Goal: Task Accomplishment & Management: Manage account settings

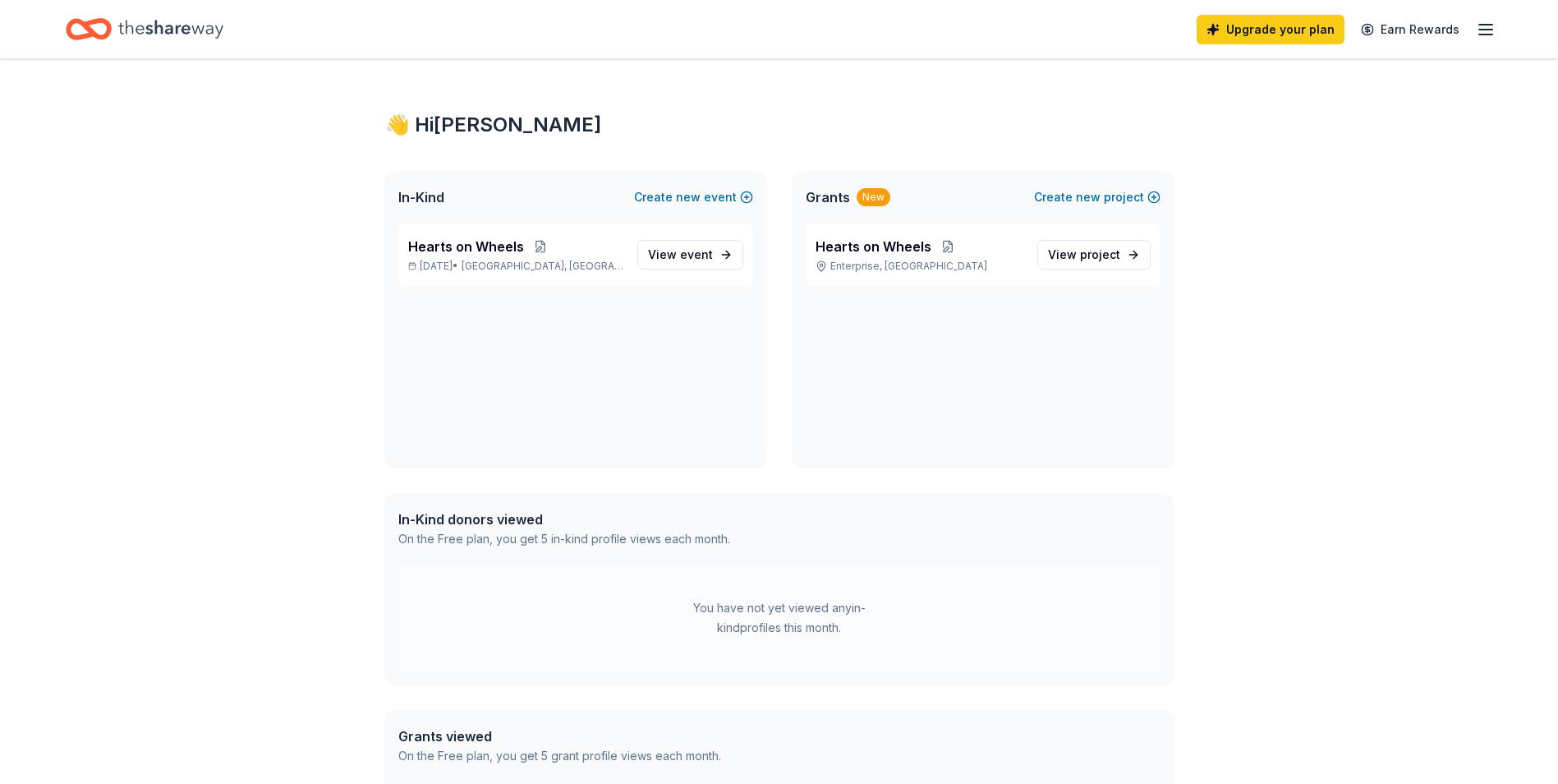
click at [1485, 30] on icon "button" at bounding box center [1486, 30] width 20 height 20
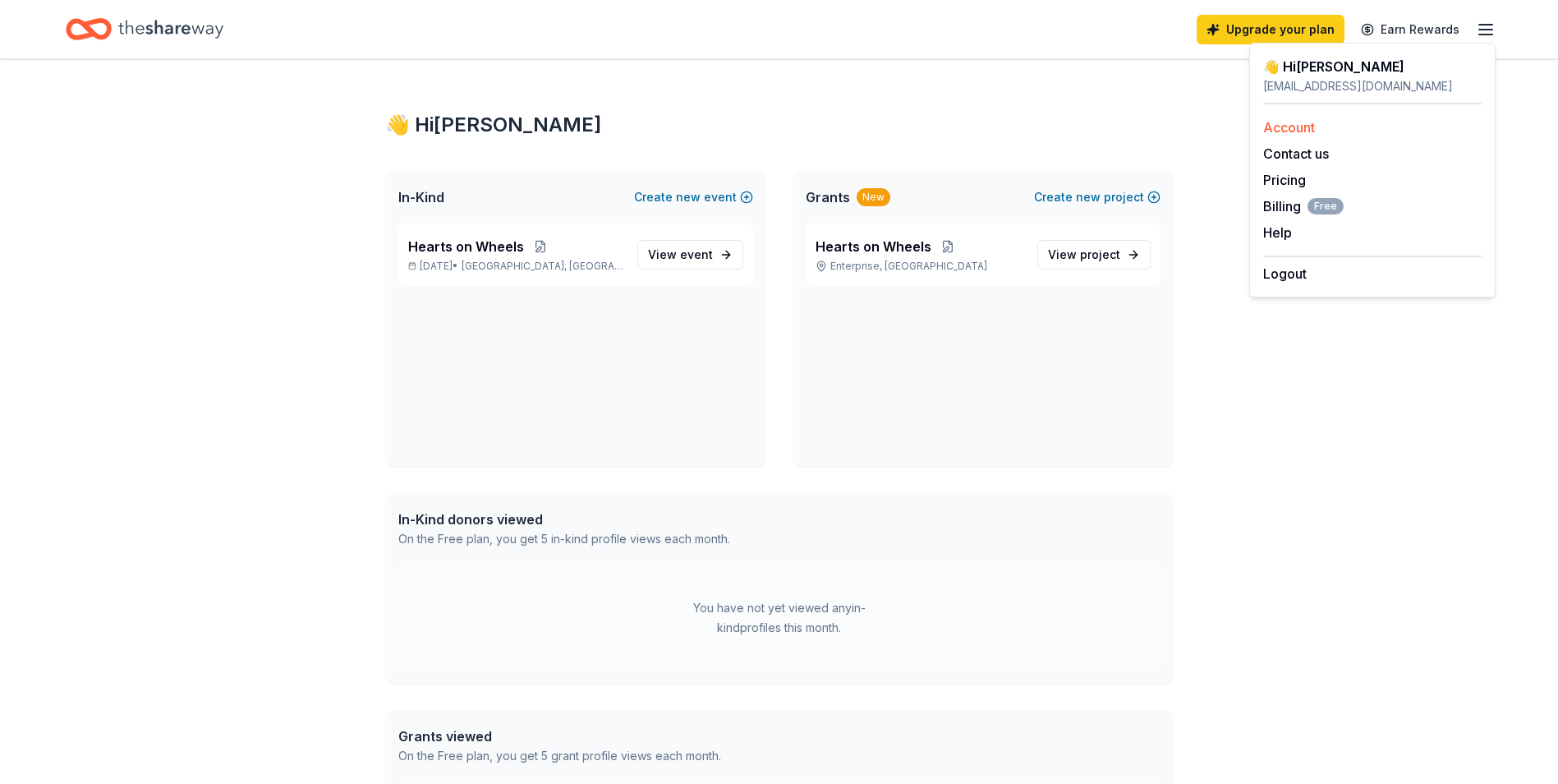
click at [1351, 127] on div "Account" at bounding box center [1373, 128] width 219 height 20
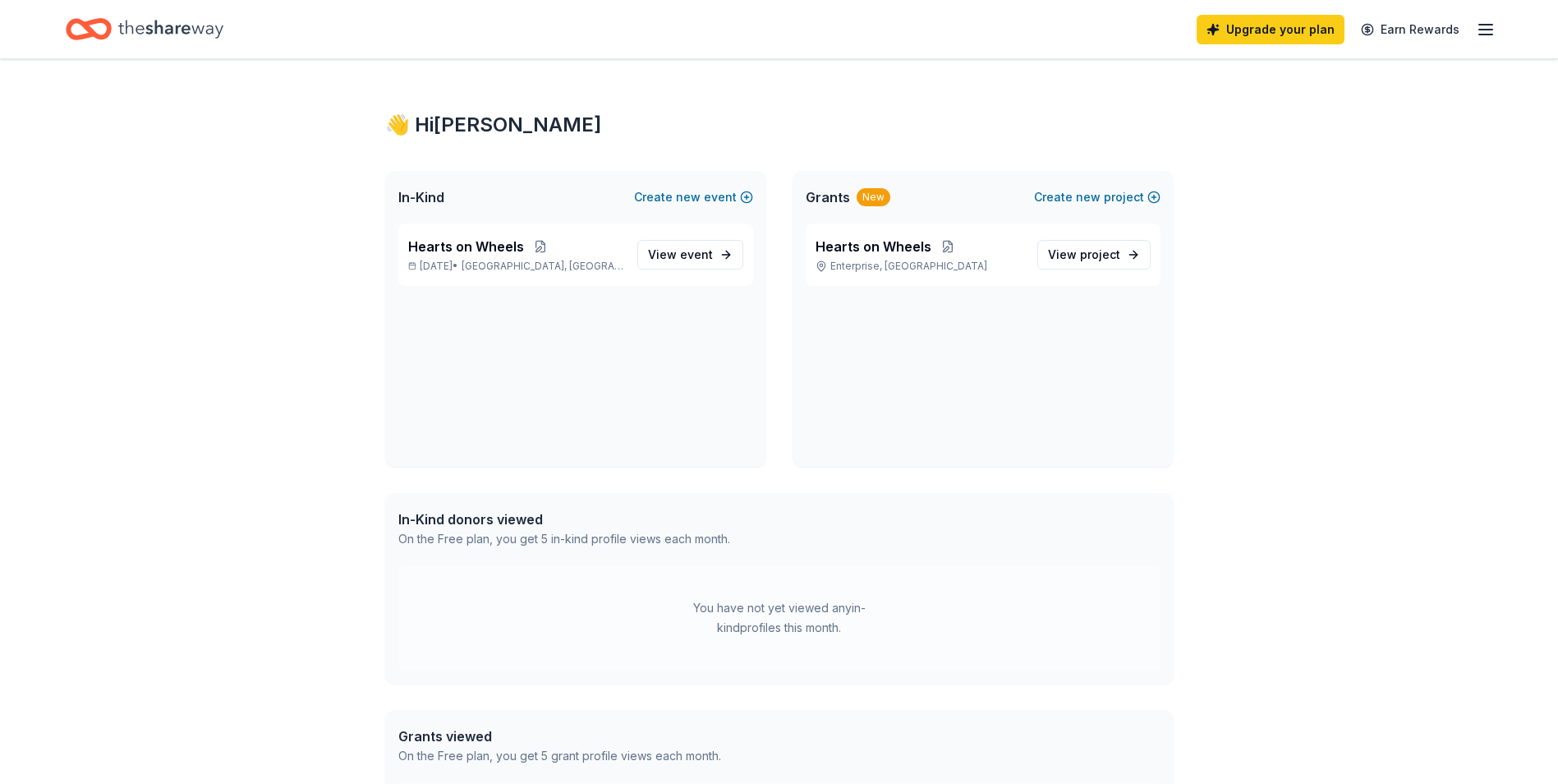
click at [1484, 23] on icon "button" at bounding box center [1486, 30] width 20 height 20
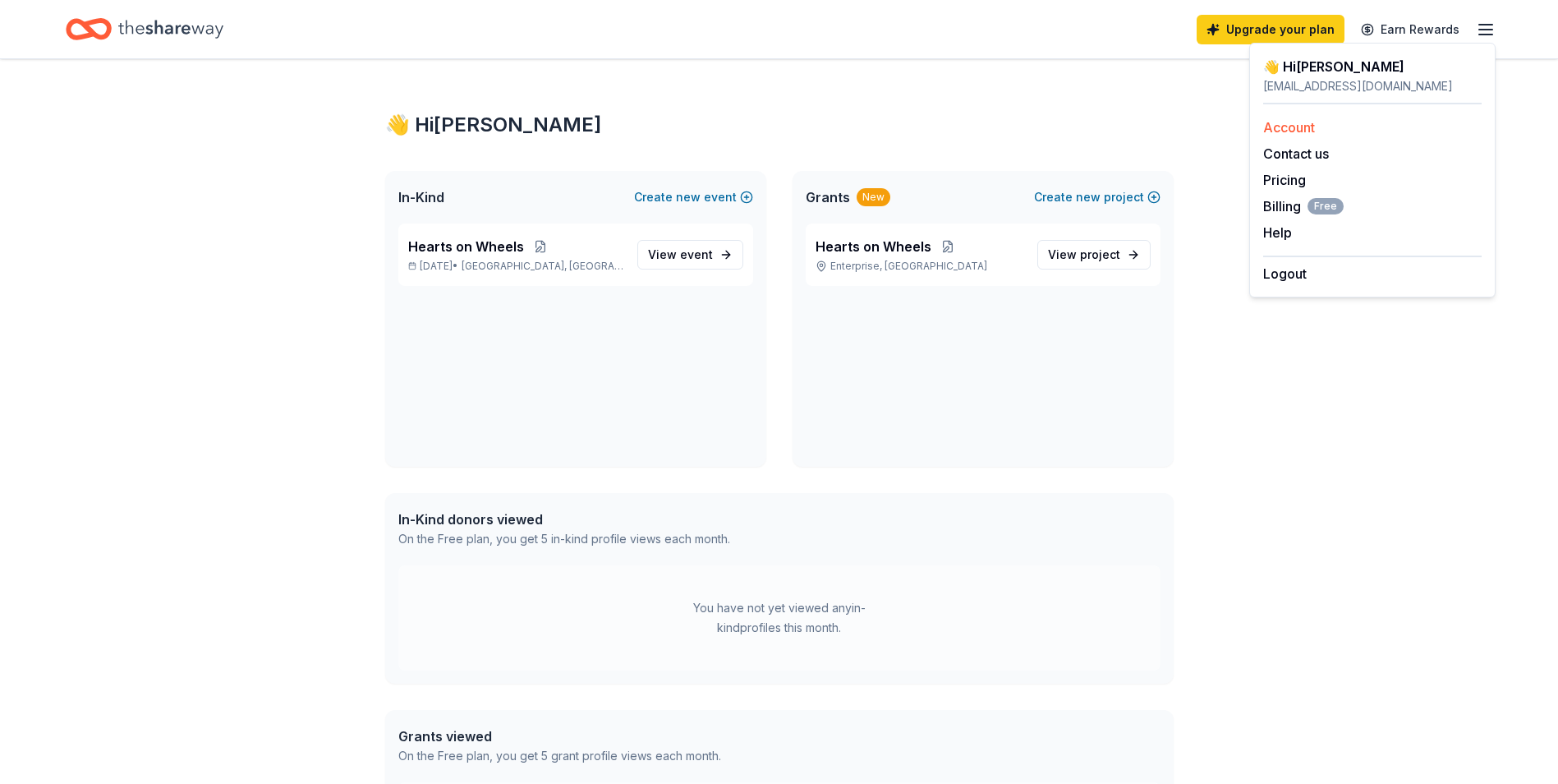
click at [1297, 126] on link "Account" at bounding box center [1289, 128] width 52 height 17
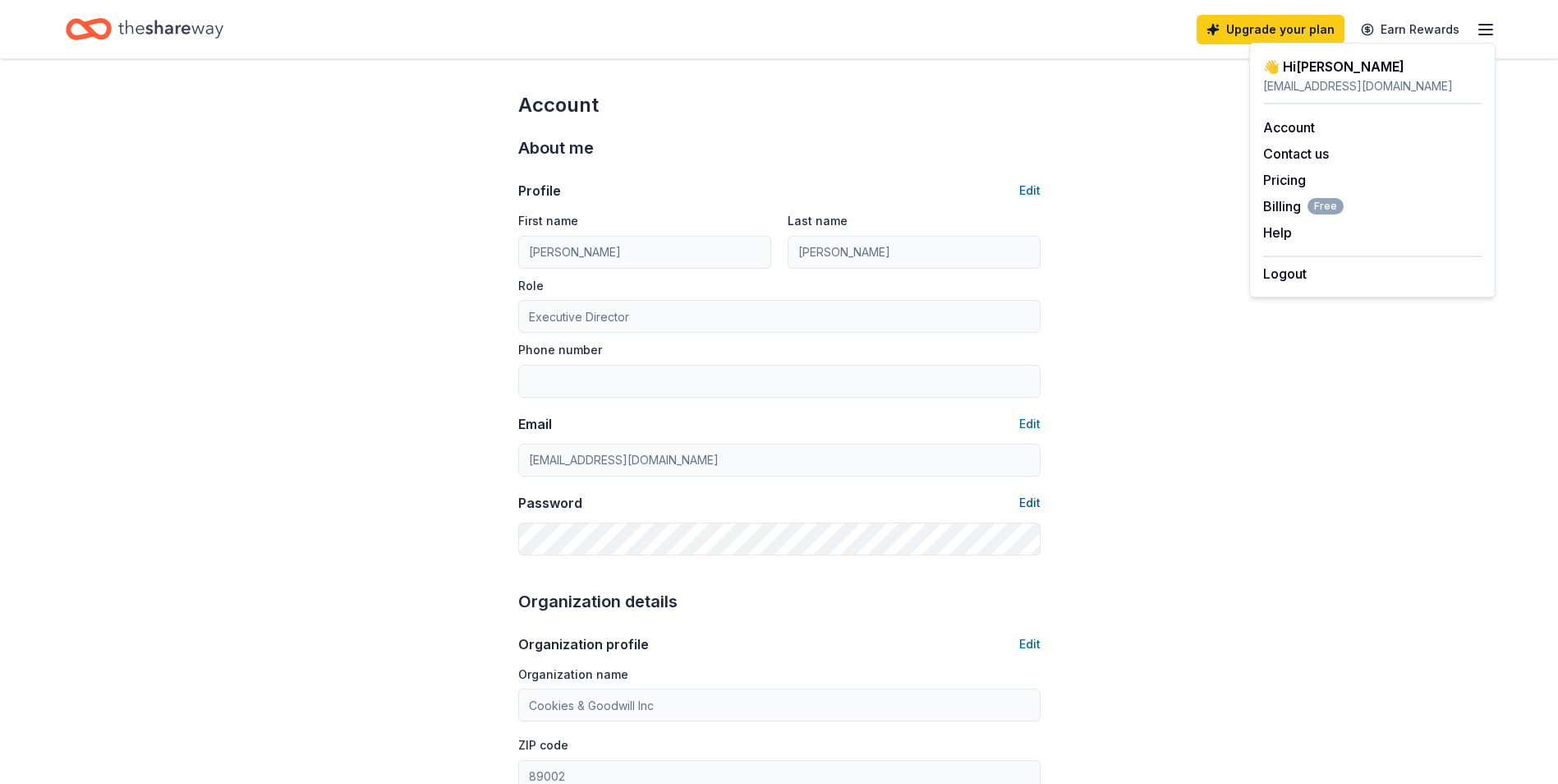
click at [1029, 499] on button "Edit" at bounding box center [1030, 503] width 22 height 20
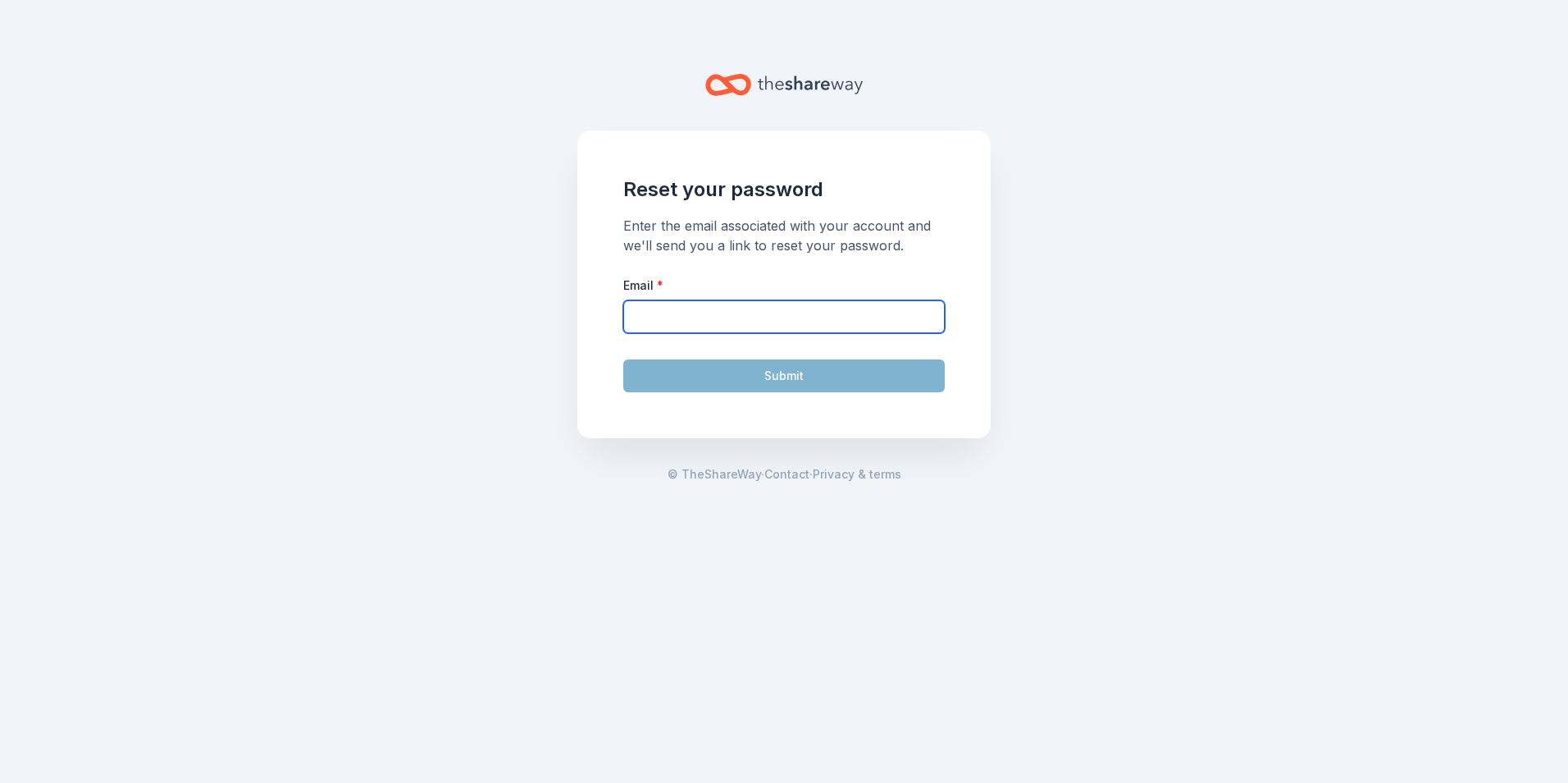
click at [725, 319] on input "Email *" at bounding box center [784, 316] width 322 height 33
type input "mlopez@dwcpinc.com"
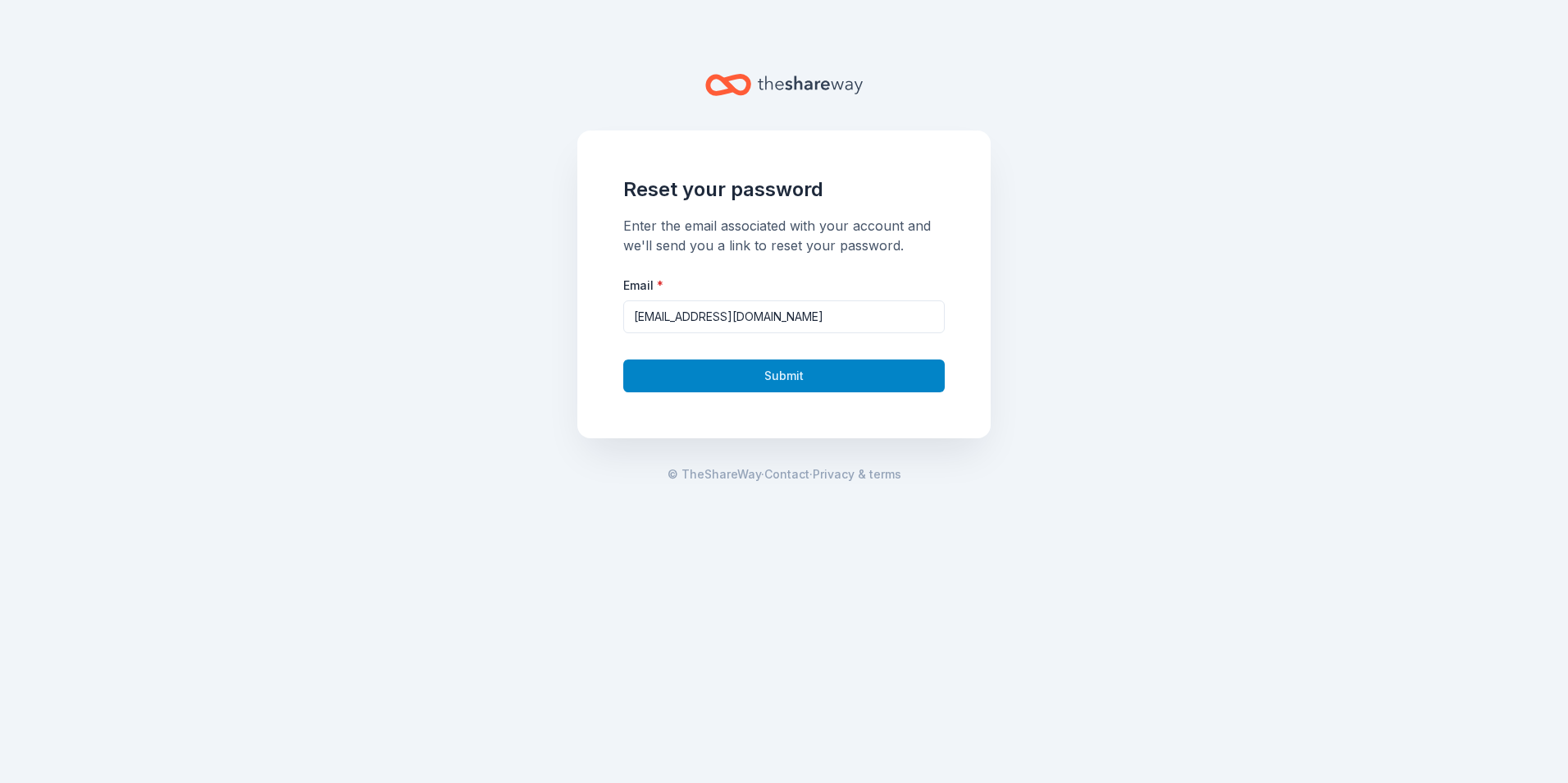
click at [819, 369] on button "Submit" at bounding box center [784, 375] width 322 height 33
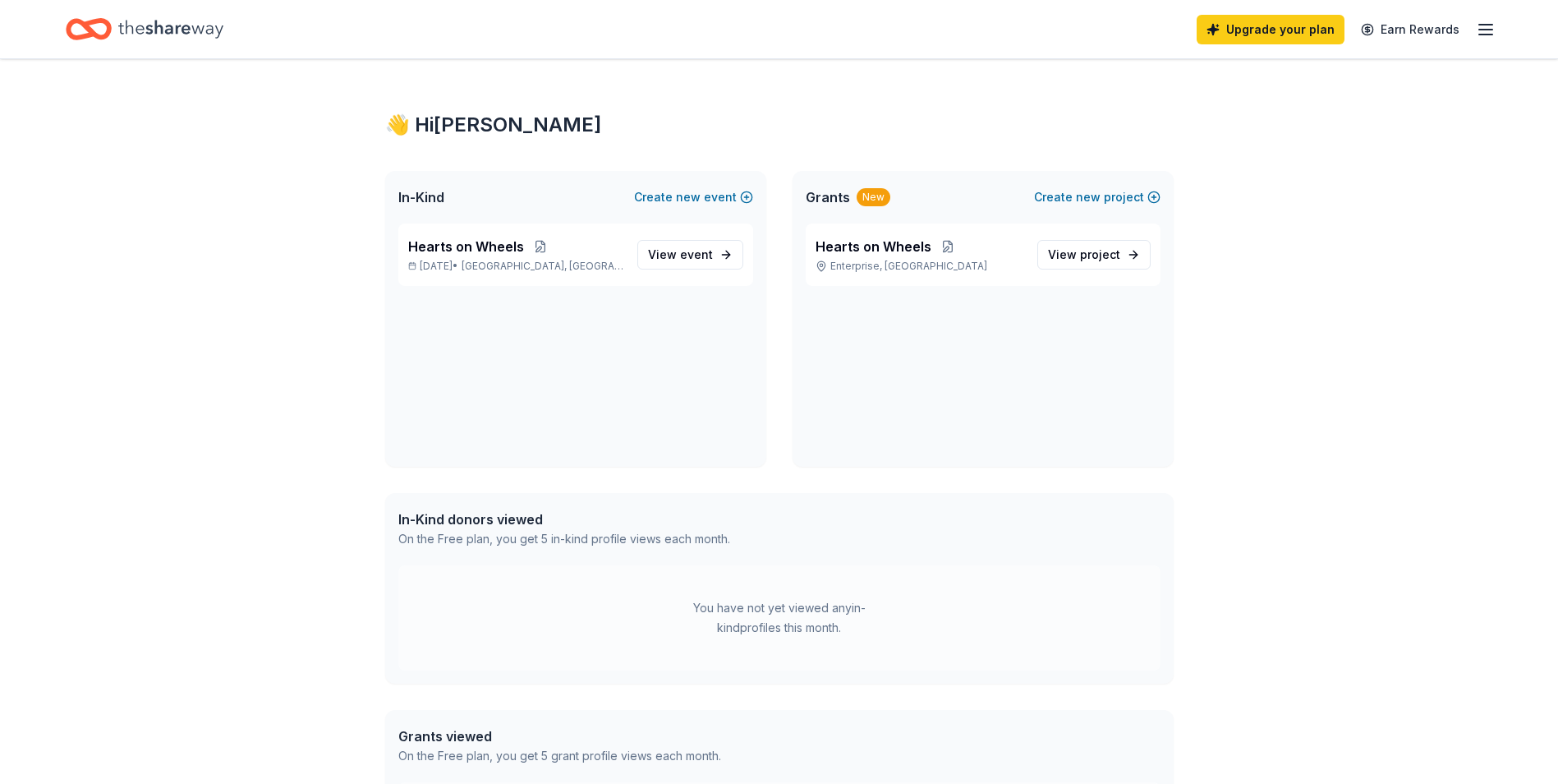
click at [1479, 28] on icon "button" at bounding box center [1486, 30] width 20 height 20
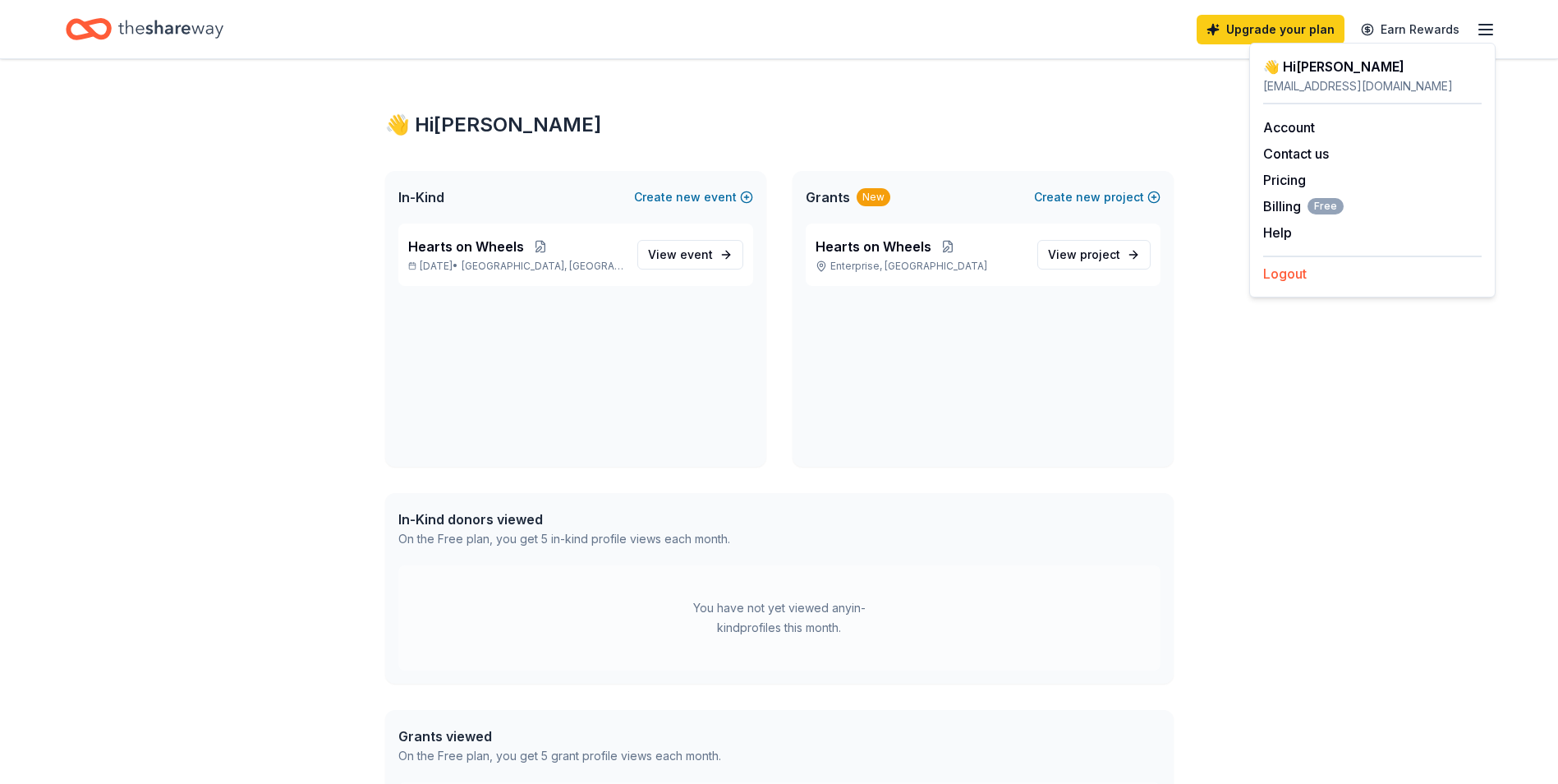
click at [1303, 270] on button "Logout" at bounding box center [1285, 274] width 43 height 20
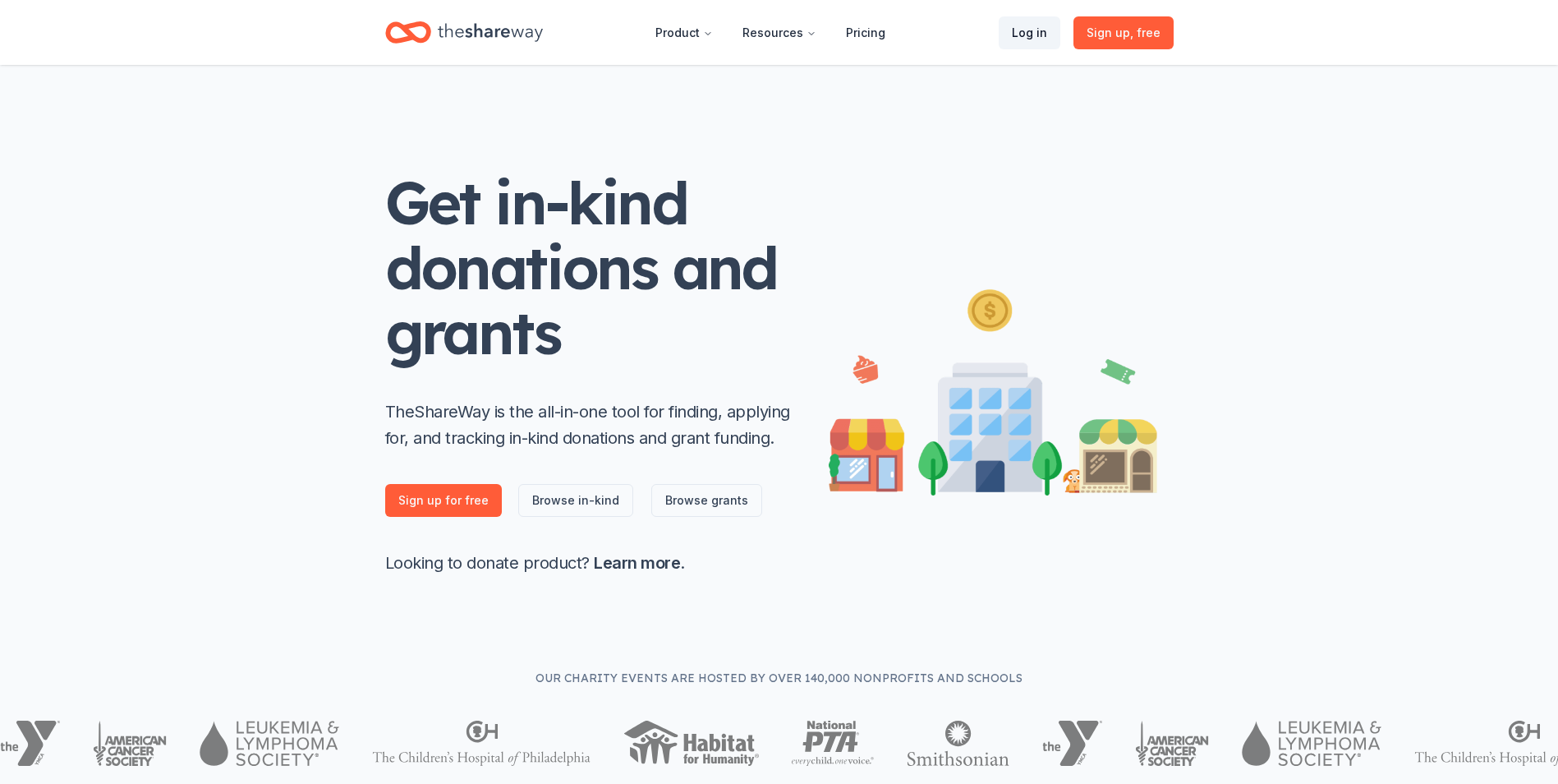
click at [1031, 35] on link "Log in" at bounding box center [1029, 33] width 62 height 33
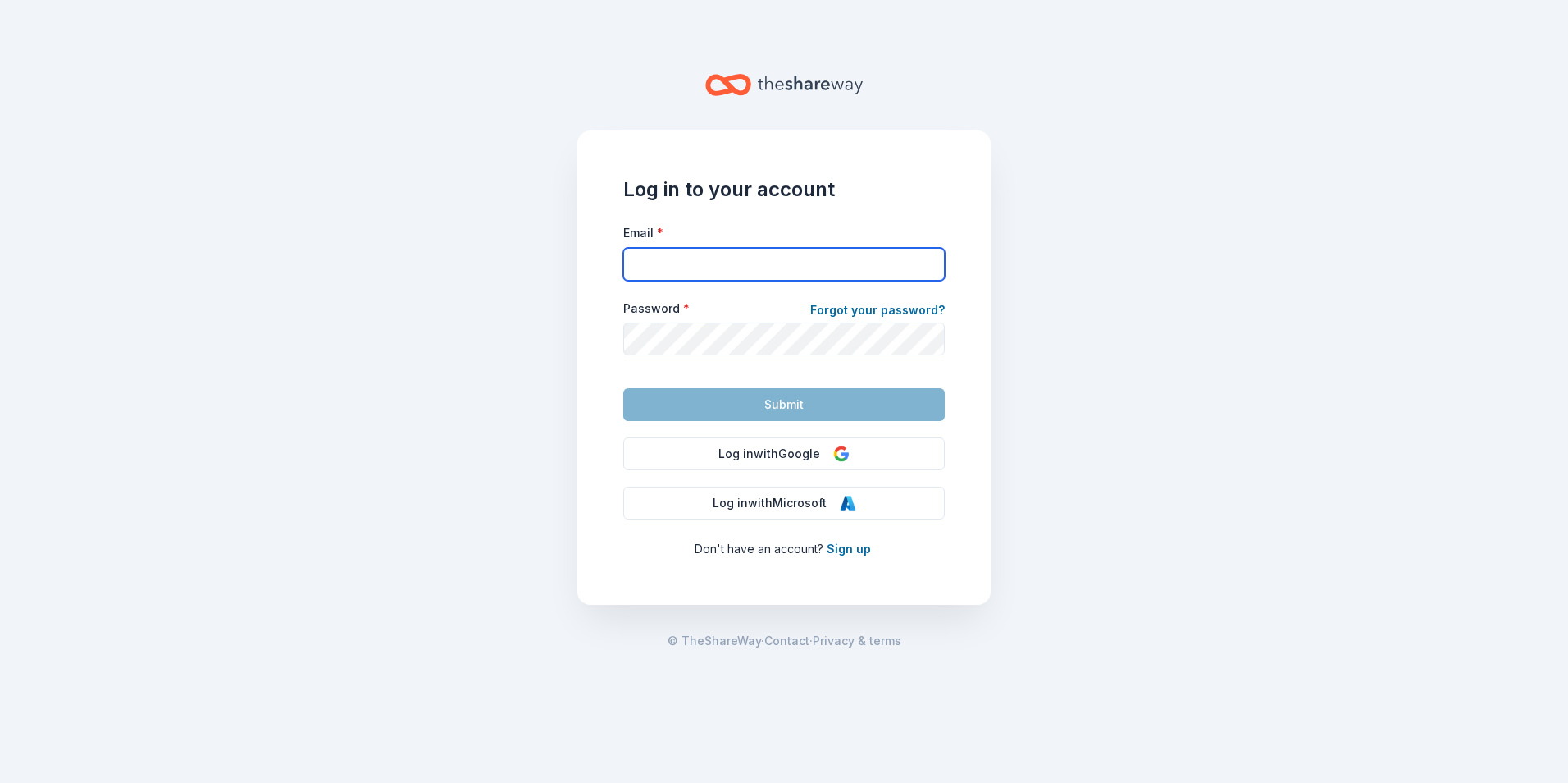
type input "mlopez@dwcpinc.com"
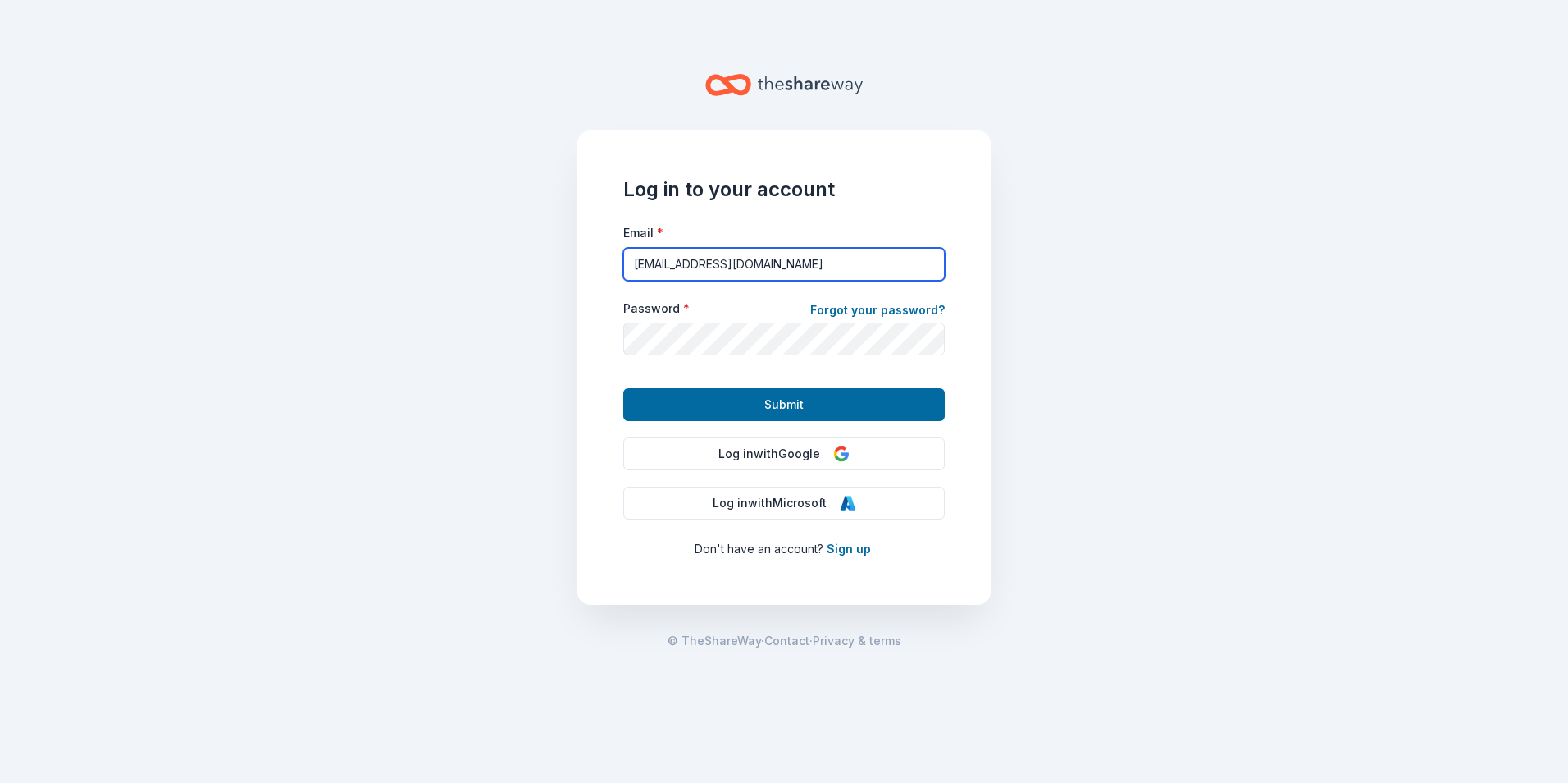
click at [810, 262] on input "mlopez@dwcpinc.com" at bounding box center [784, 264] width 322 height 33
click at [1020, 422] on main "Log in to your account Email * mlopez@dwcpinc.com Password * Forgot your passwo…" at bounding box center [784, 391] width 1568 height 783
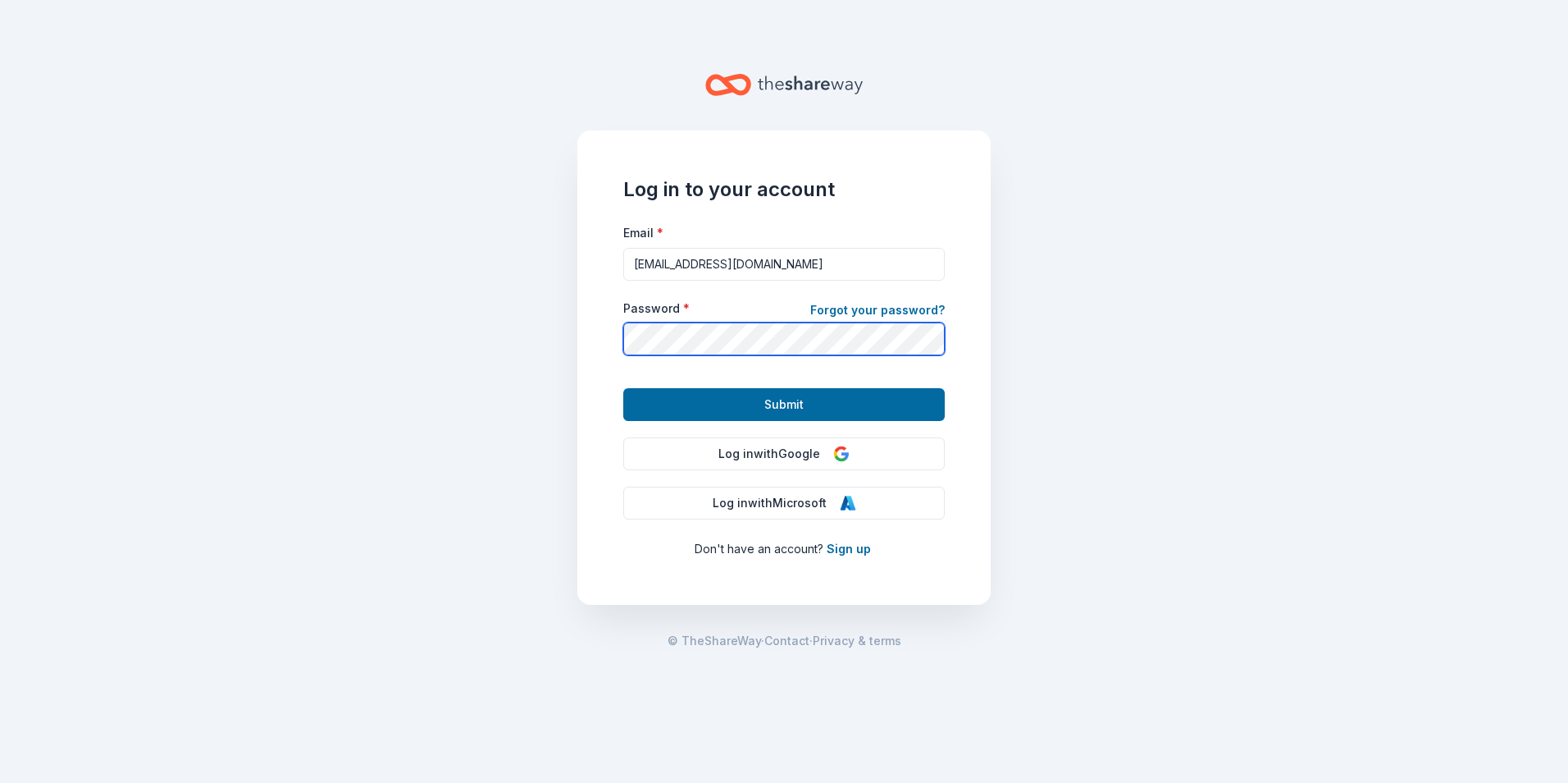
click at [529, 341] on main "Log in to your account Email * mlopez@dwcpinc.com Password * Forgot your passwo…" at bounding box center [784, 391] width 1568 height 783
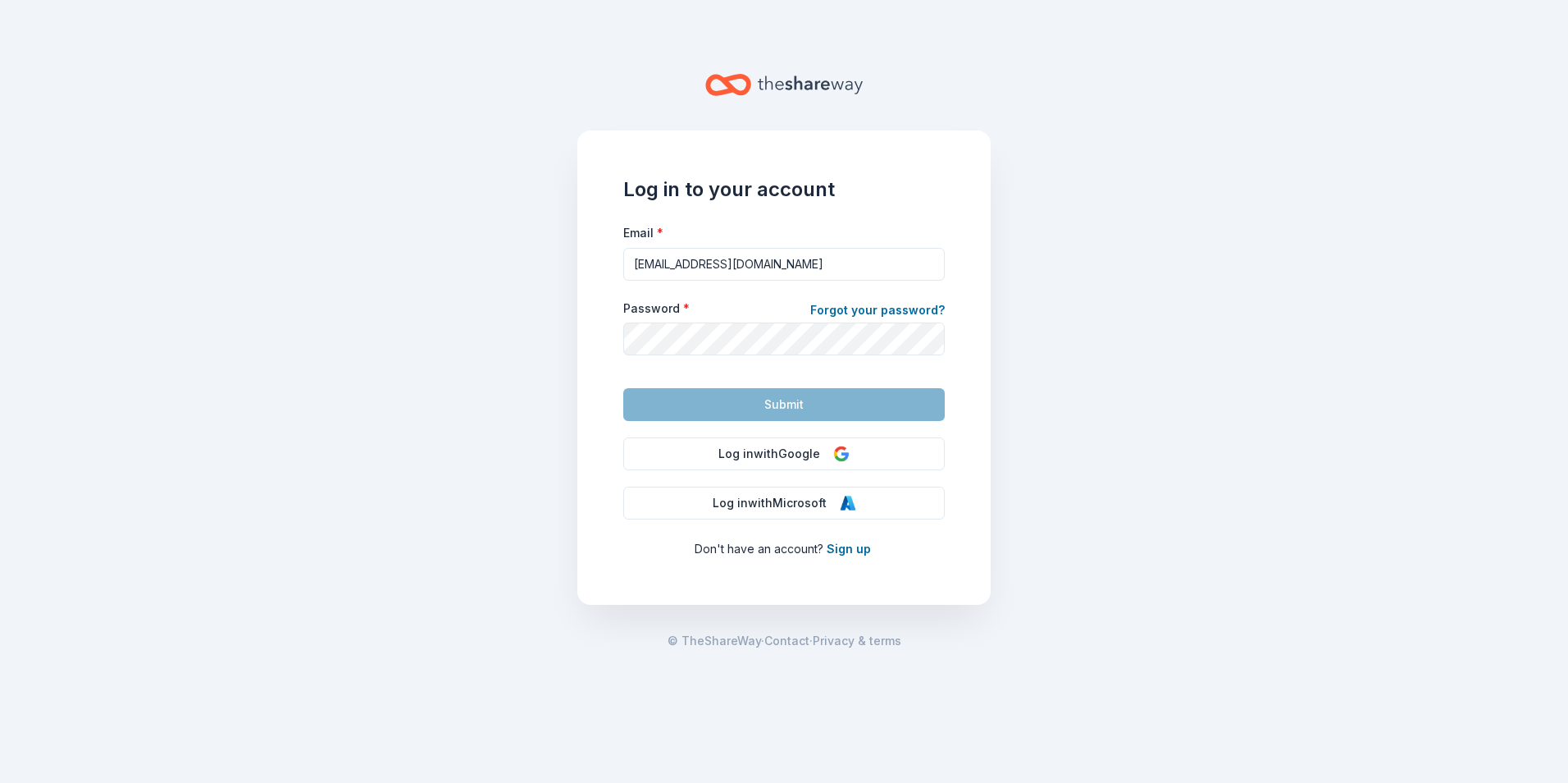
drag, startPoint x: 989, startPoint y: 484, endPoint x: 969, endPoint y: 465, distance: 27.6
click at [988, 484] on div "Log in to your account Email * mlopez@dwcpinc.com Password * Forgot your passwo…" at bounding box center [784, 367] width 413 height 474
click at [920, 309] on link "Forgot your password?" at bounding box center [877, 312] width 134 height 23
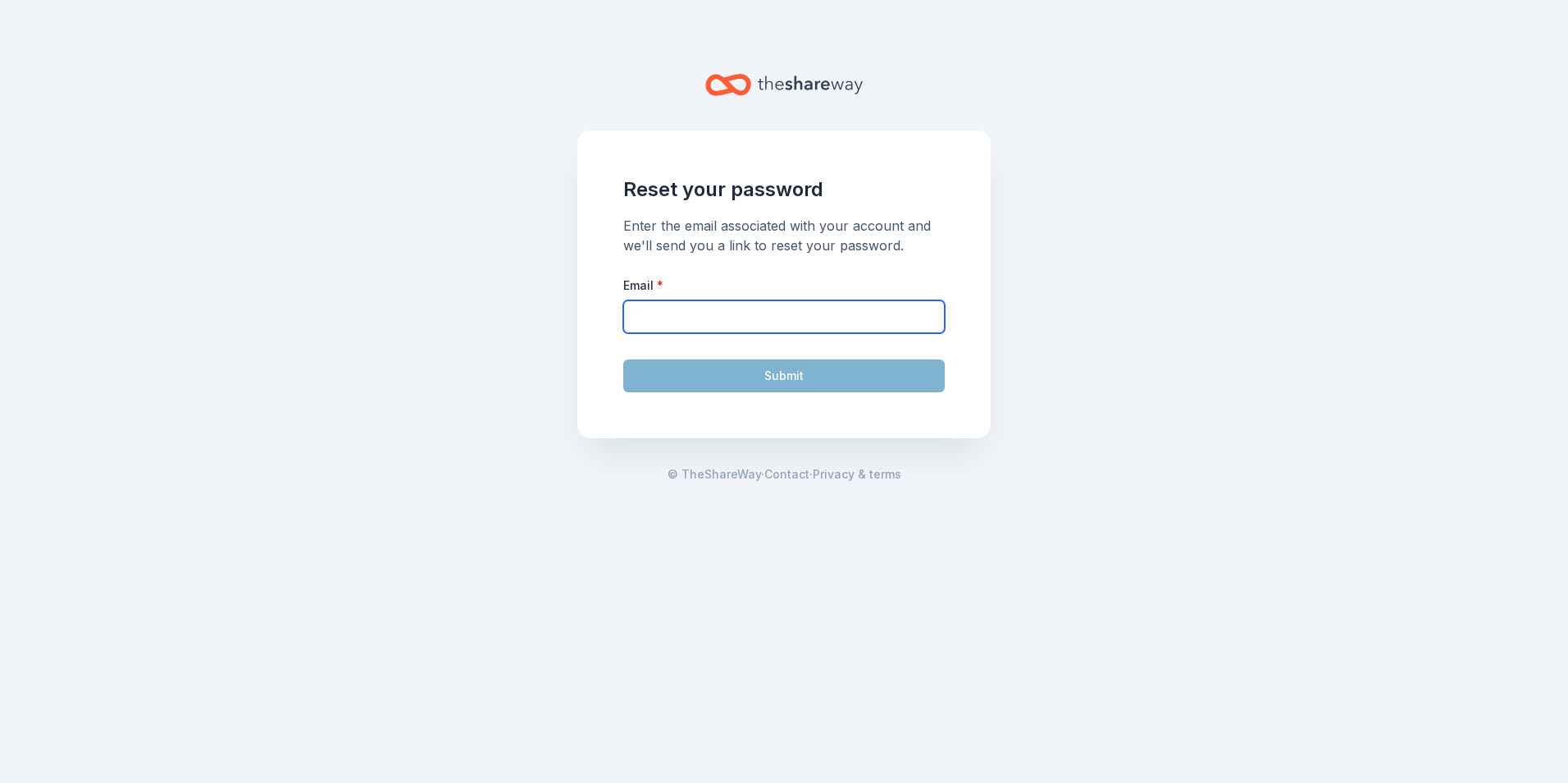
click at [858, 322] on input "Email *" at bounding box center [784, 316] width 322 height 33
type input "mlopez@dwcpinc.com"
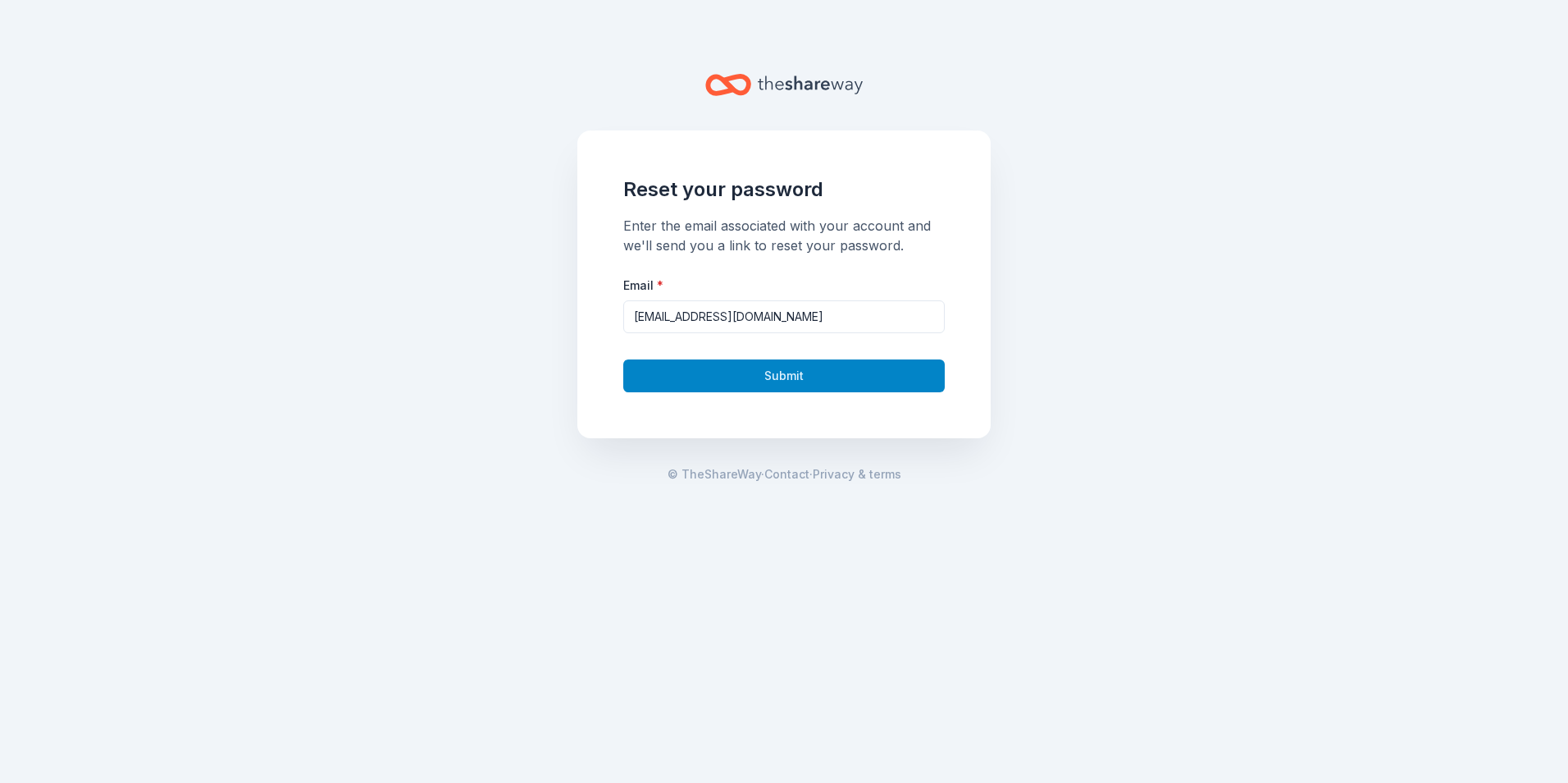
click at [832, 369] on button "Submit" at bounding box center [784, 375] width 322 height 33
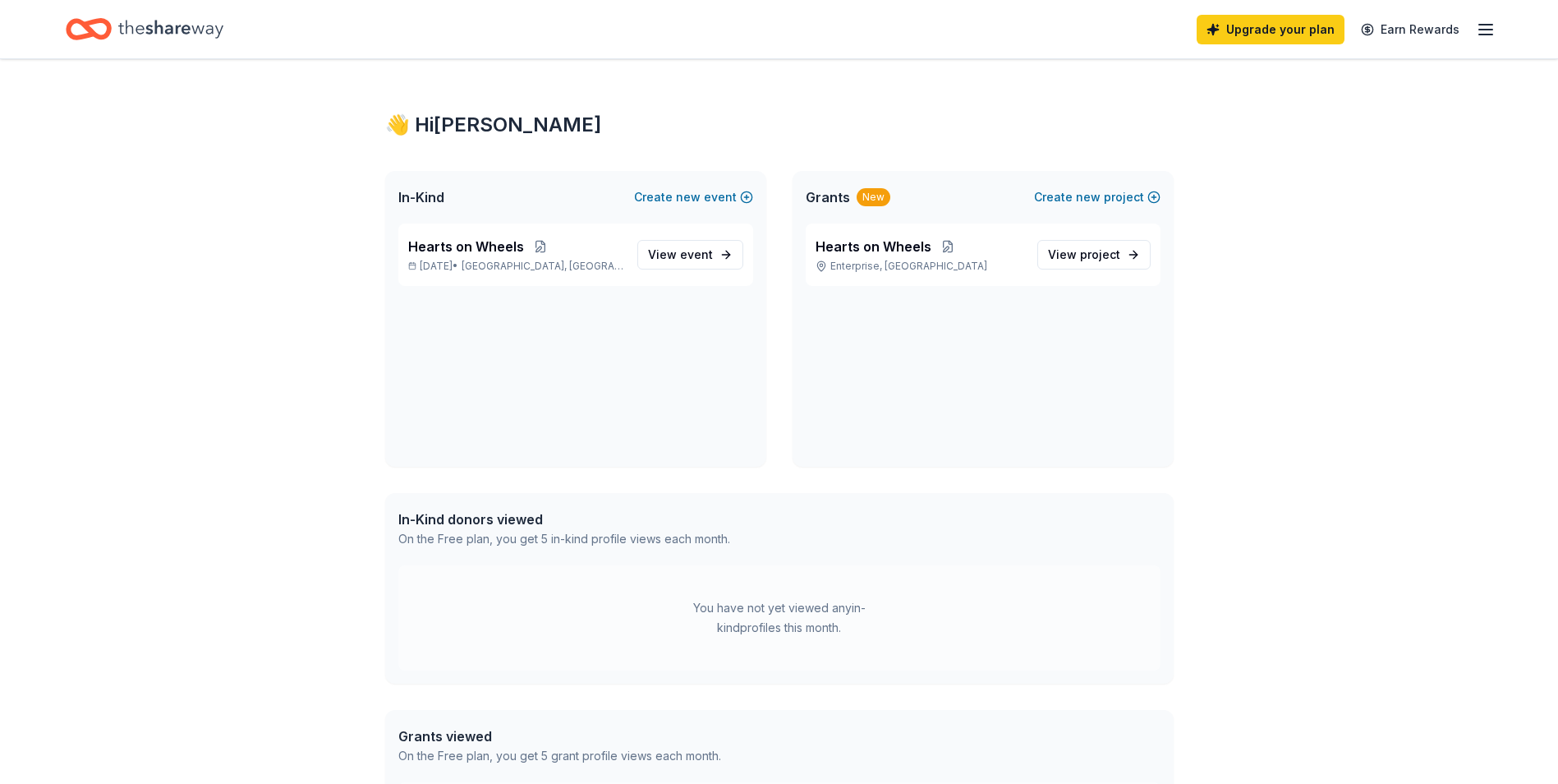
click at [1494, 438] on div "👋 Hi [PERSON_NAME] In-Kind Create new event Hearts on Wheels [DATE] • [GEOGRAPH…" at bounding box center [779, 506] width 1558 height 894
click at [1489, 28] on icon "button" at bounding box center [1486, 30] width 20 height 20
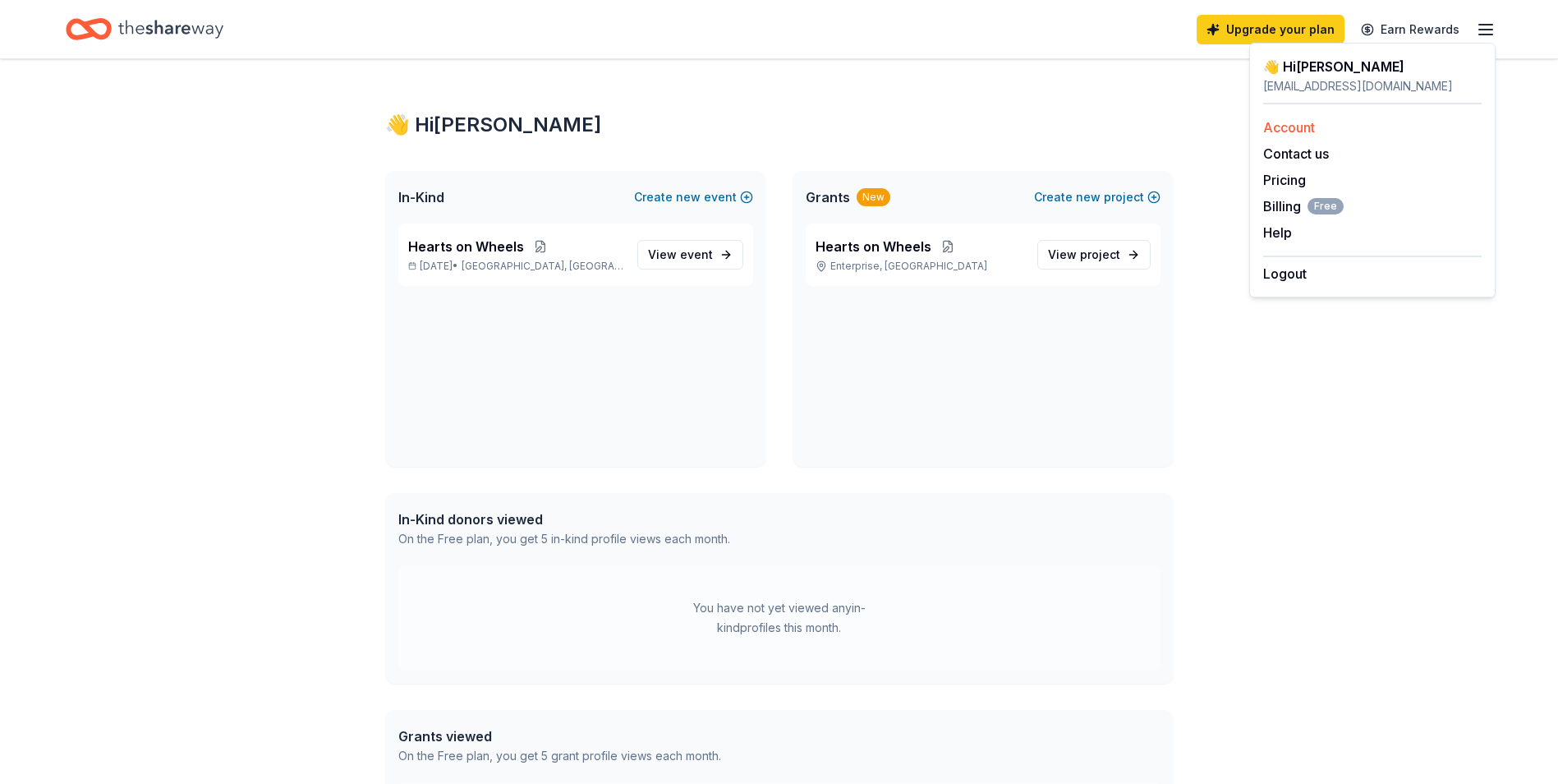
click at [1307, 128] on link "Account" at bounding box center [1289, 128] width 52 height 17
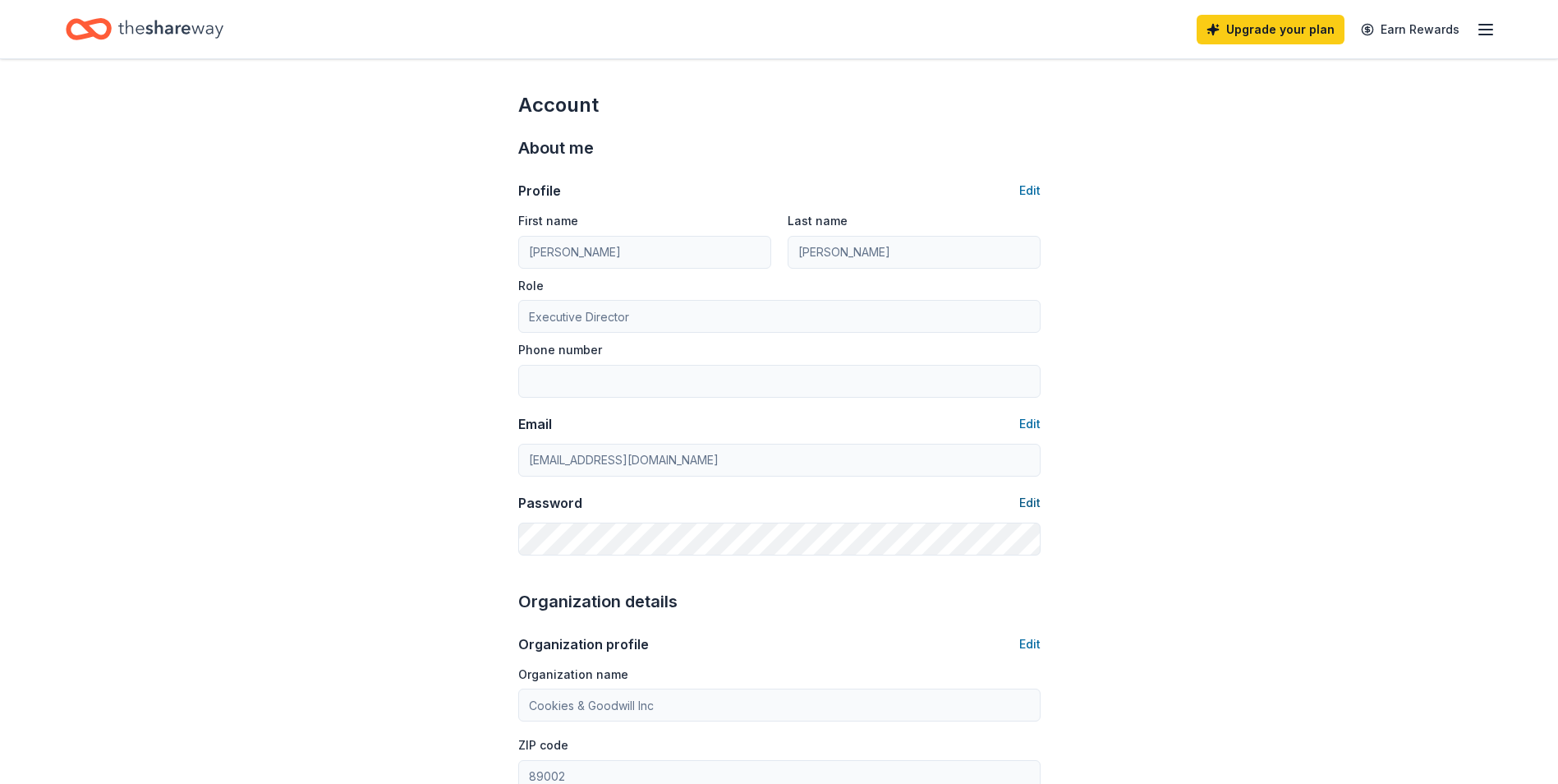
click at [1029, 500] on button "Edit" at bounding box center [1030, 503] width 22 height 20
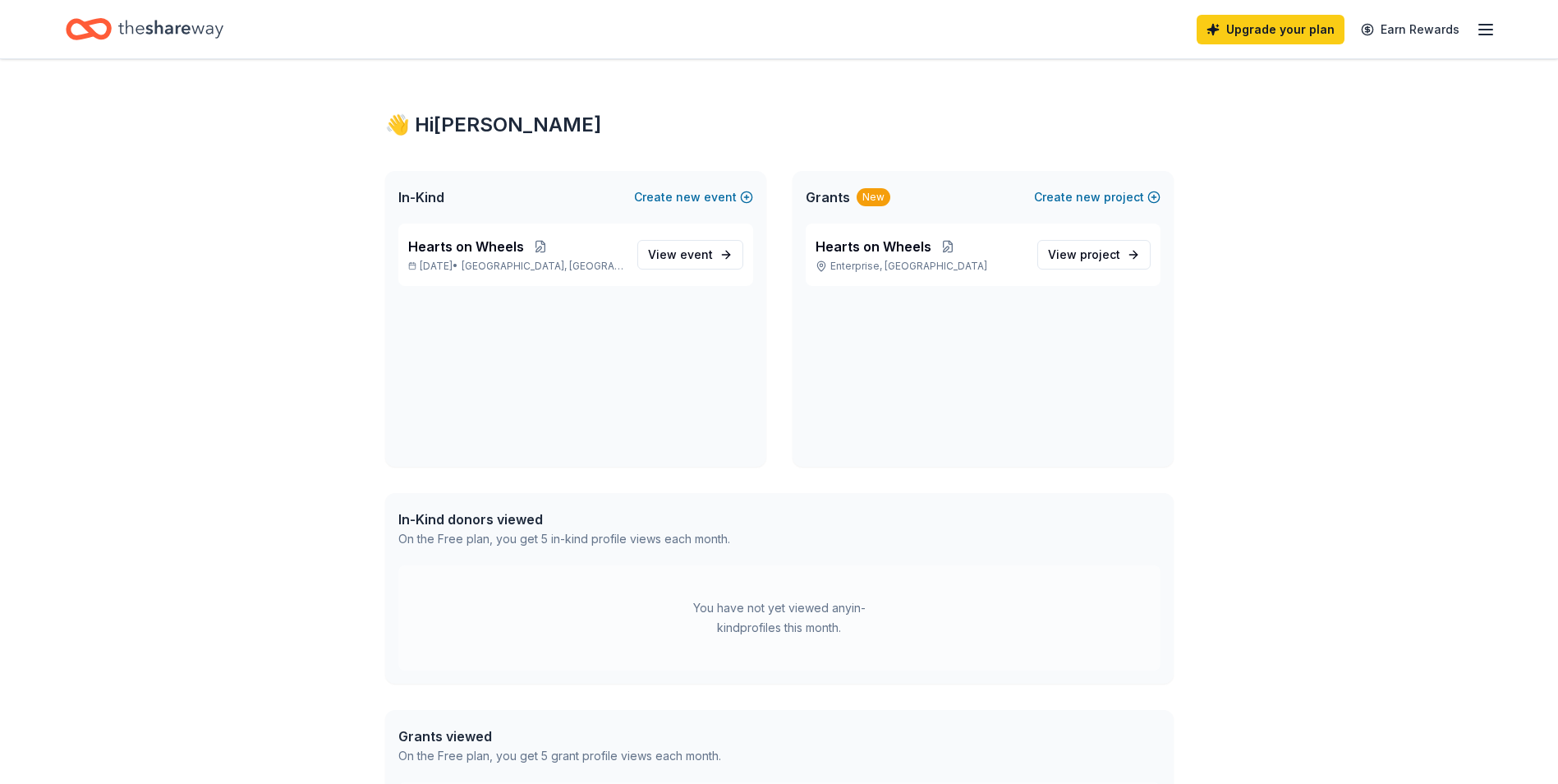
click at [1489, 26] on icon "button" at bounding box center [1486, 30] width 20 height 20
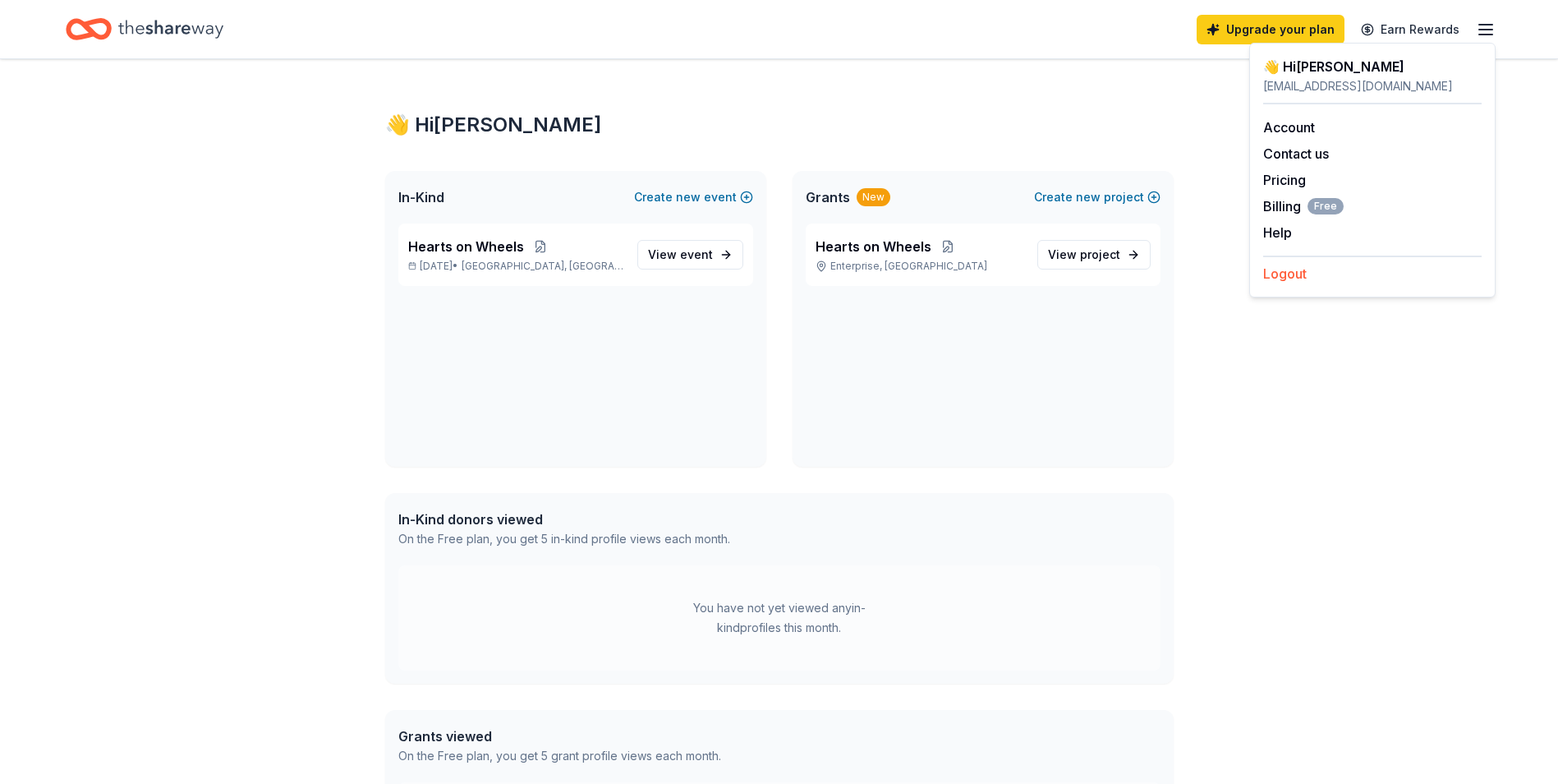
click at [1287, 273] on button "Logout" at bounding box center [1285, 274] width 43 height 20
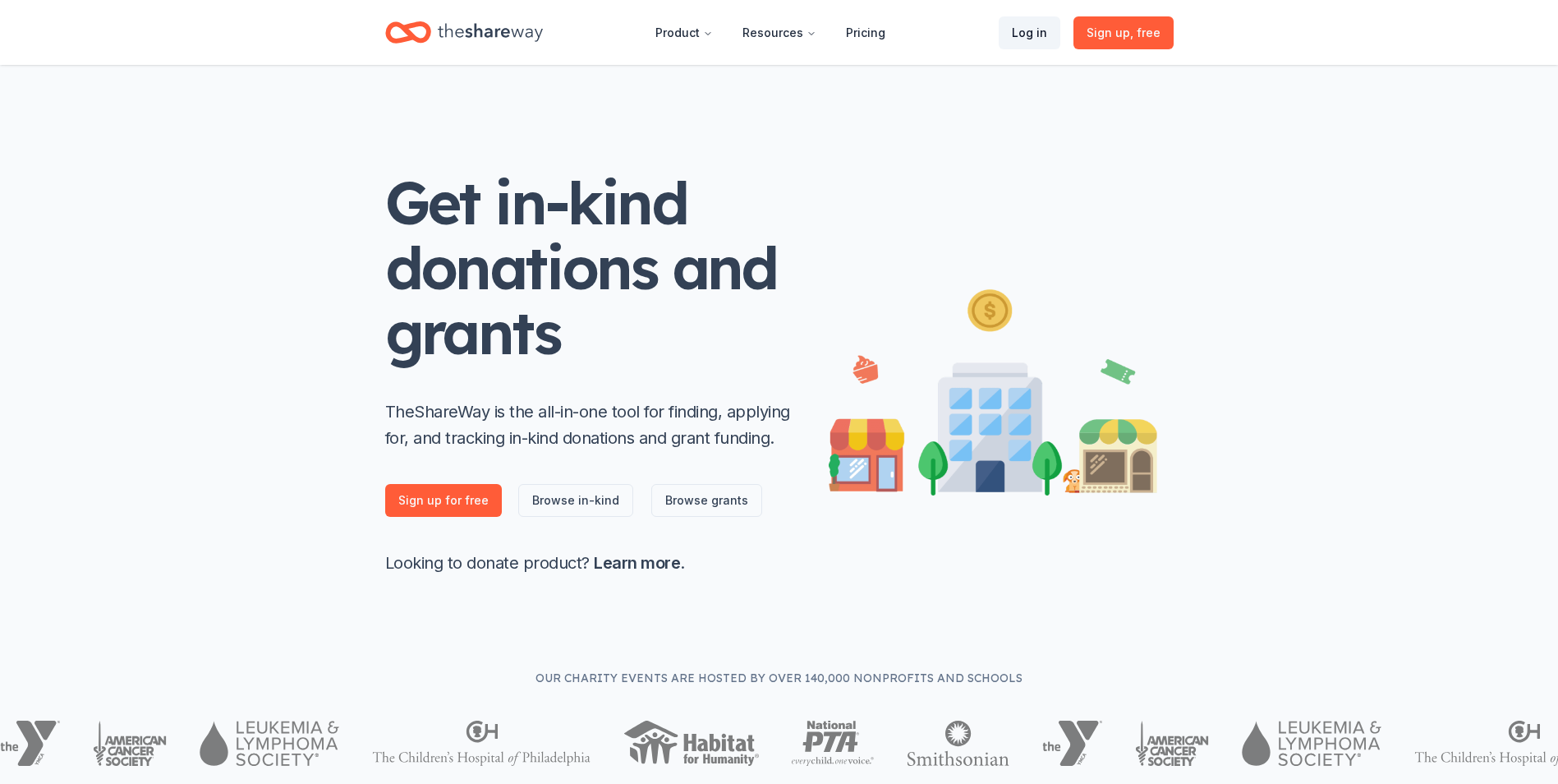
click at [1039, 28] on link "Log in" at bounding box center [1029, 33] width 62 height 33
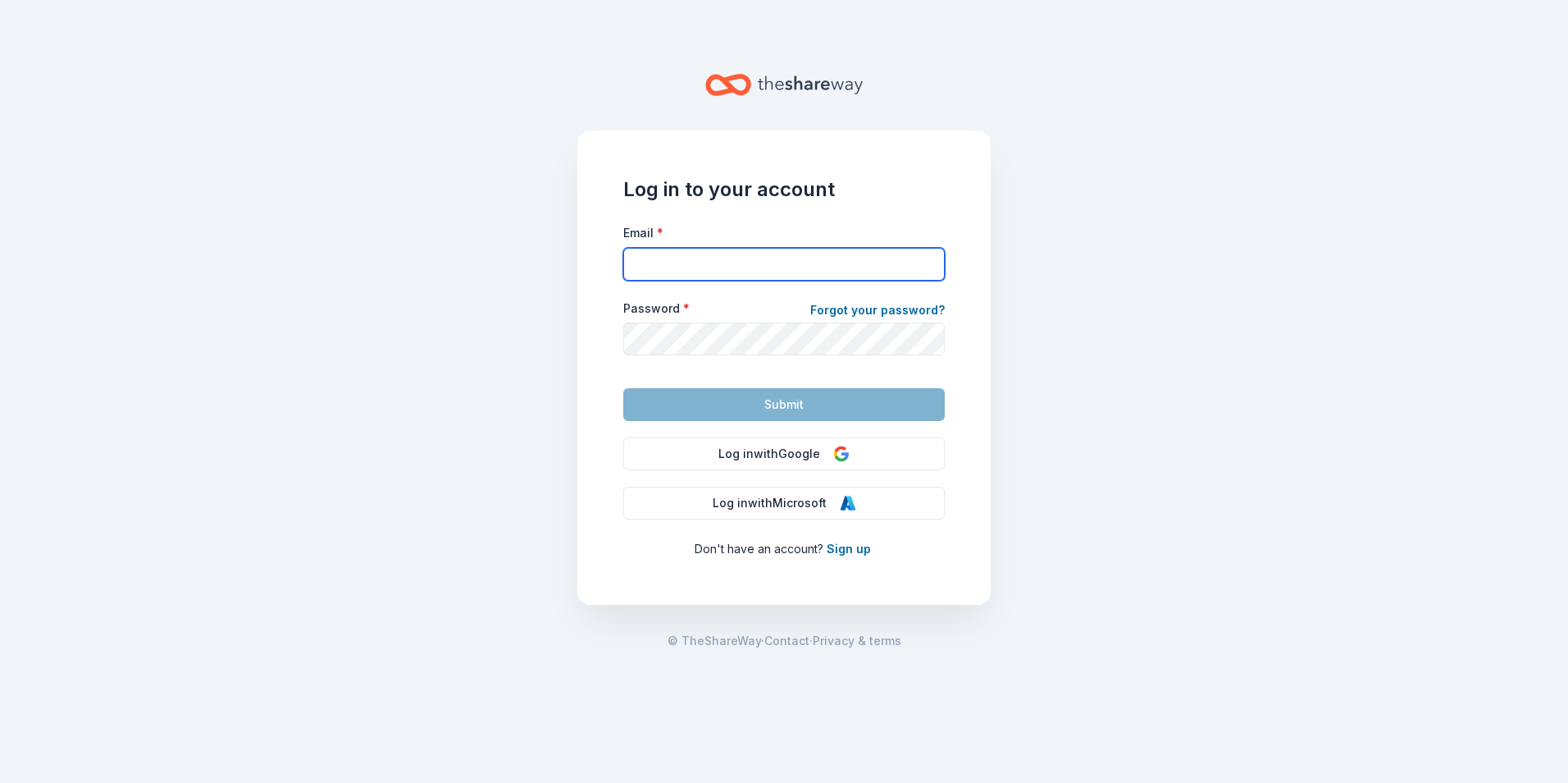
type input "mlopez@dwcpinc.com"
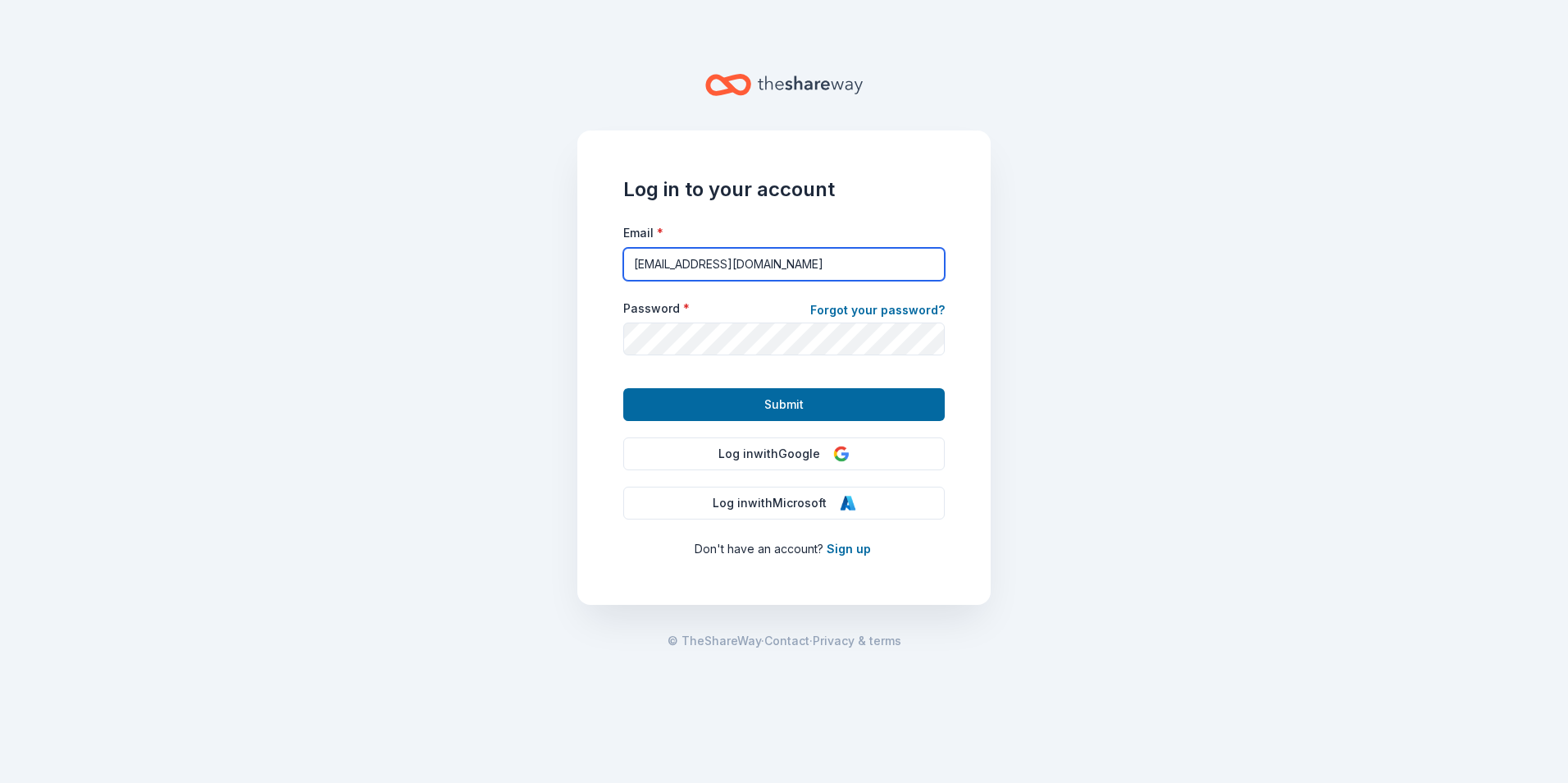
click at [838, 260] on input "mlopez@dwcpinc.com" at bounding box center [784, 264] width 322 height 33
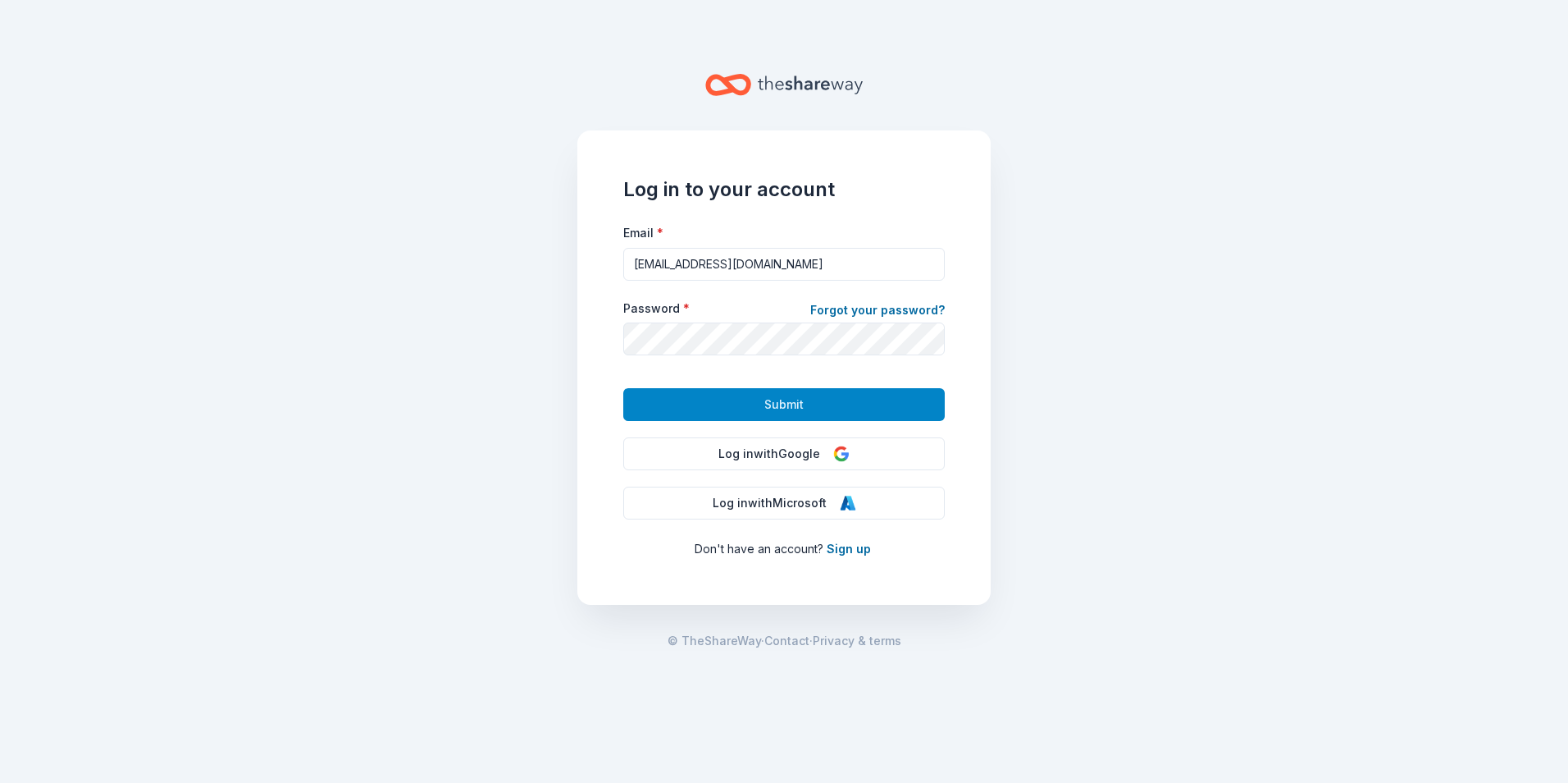
click at [934, 404] on button "Submit" at bounding box center [784, 404] width 322 height 33
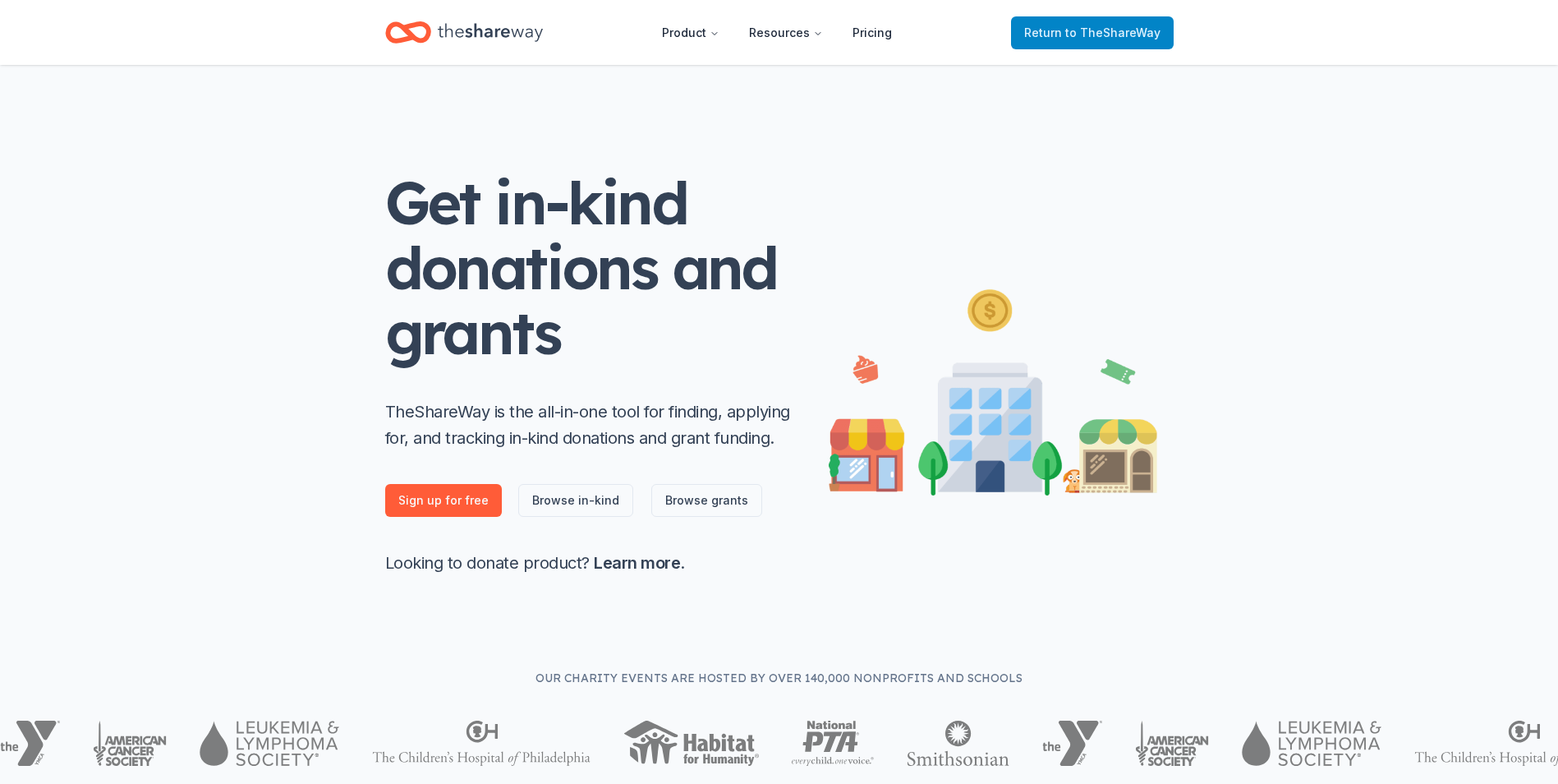
click at [1096, 17] on link "Return to TheShareWay" at bounding box center [1092, 33] width 163 height 33
